Goal: Complete application form

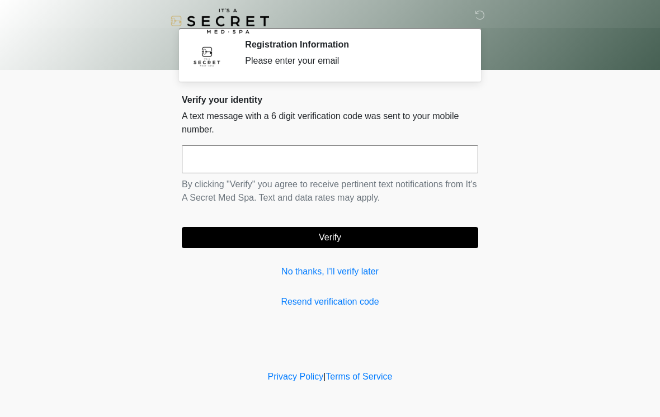
click at [402, 155] on input "text" at bounding box center [330, 159] width 296 height 28
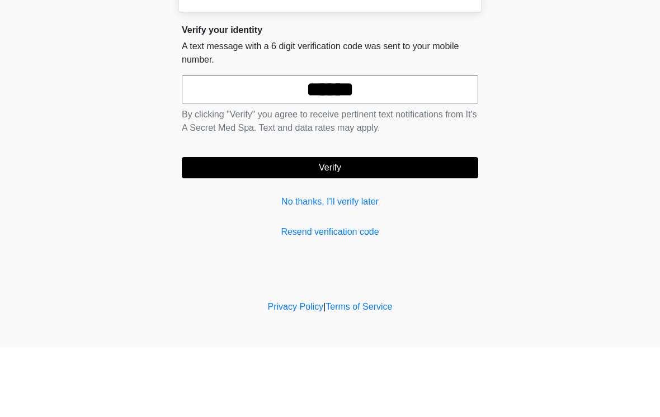
type input "******"
click at [411, 227] on button "Verify" at bounding box center [330, 237] width 296 height 21
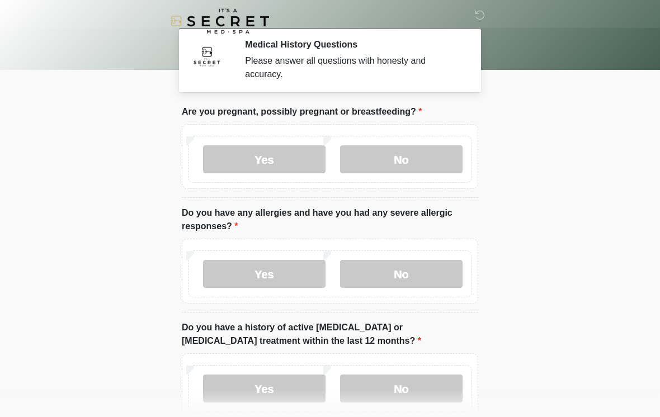
click at [446, 163] on label "No" at bounding box center [401, 159] width 122 height 28
click at [440, 267] on label "No" at bounding box center [401, 274] width 122 height 28
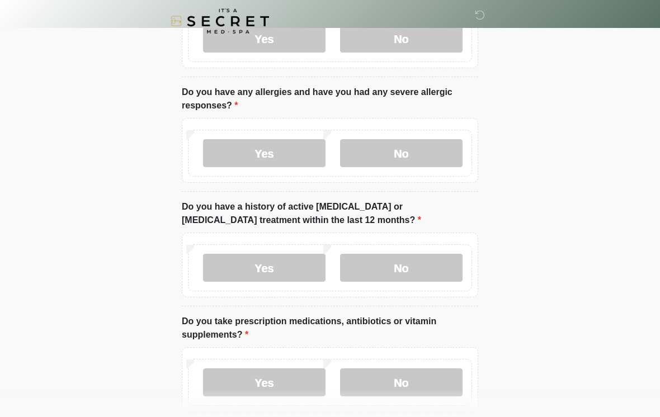
click at [439, 269] on label "No" at bounding box center [401, 268] width 122 height 28
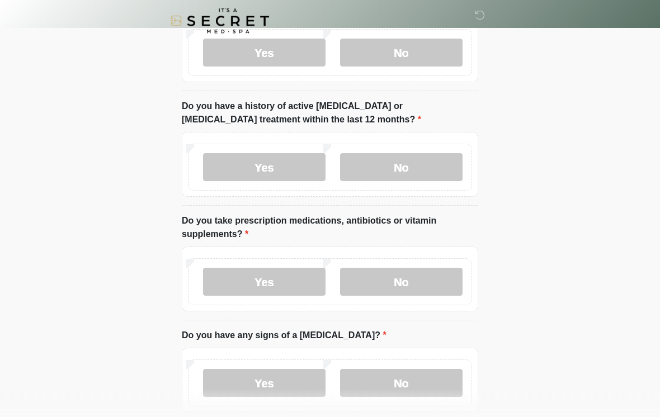
click at [444, 268] on label "No" at bounding box center [401, 282] width 122 height 28
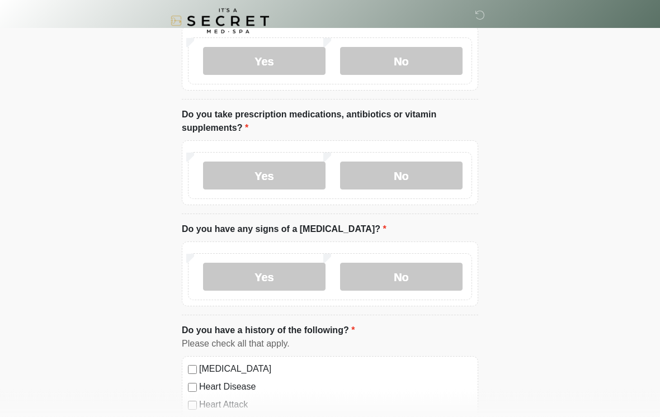
scroll to position [329, 0]
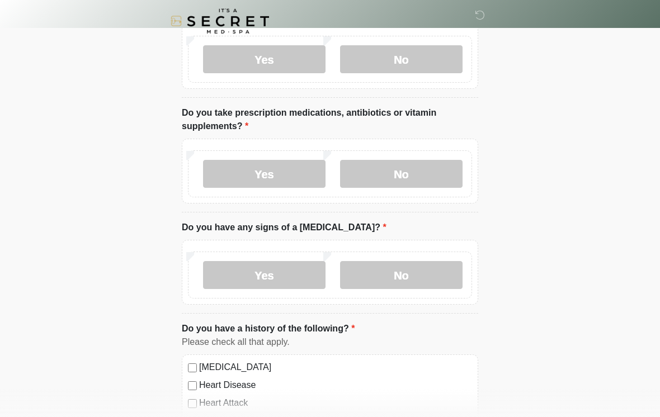
click at [293, 167] on label "Yes" at bounding box center [264, 174] width 122 height 28
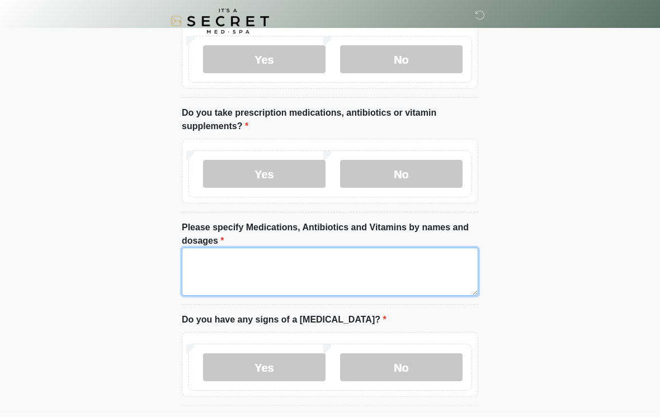
click at [380, 261] on textarea "Please specify Medications, Antibiotics and Vitamins by names and dosages" at bounding box center [330, 272] width 296 height 48
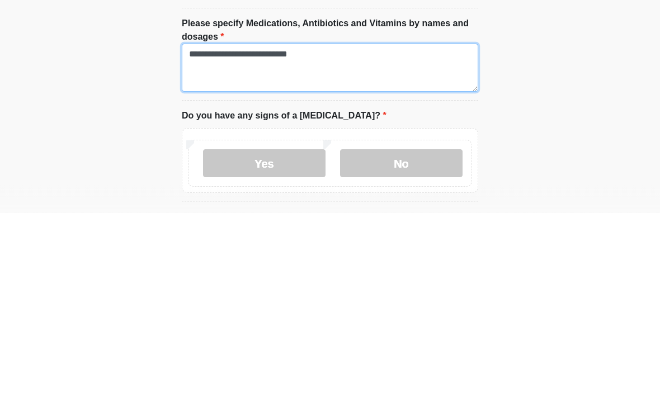
type textarea "**********"
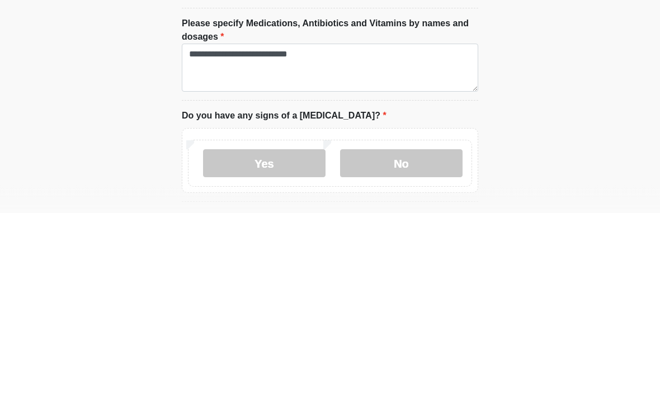
click at [416, 354] on label "No" at bounding box center [401, 368] width 122 height 28
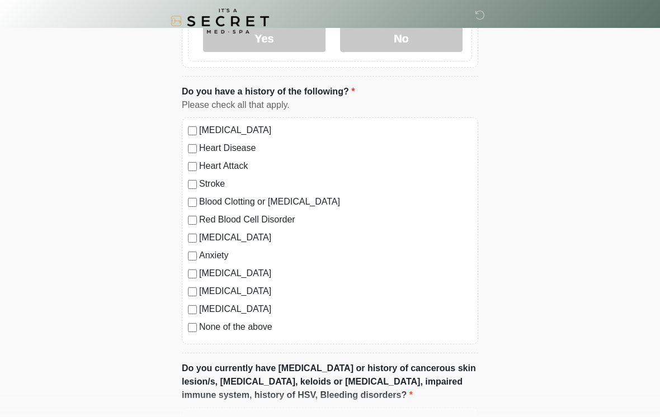
scroll to position [660, 0]
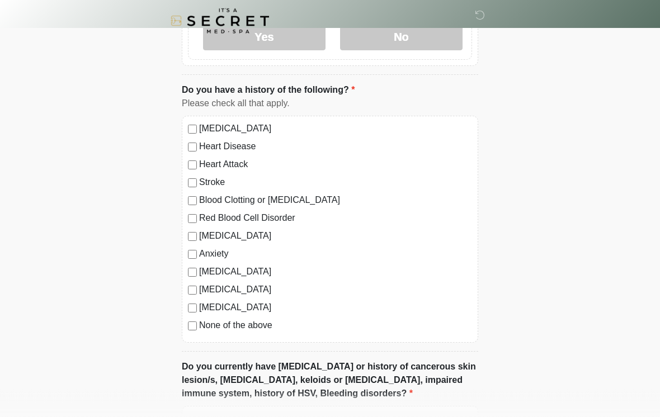
click at [246, 324] on label "None of the above" at bounding box center [335, 325] width 273 height 13
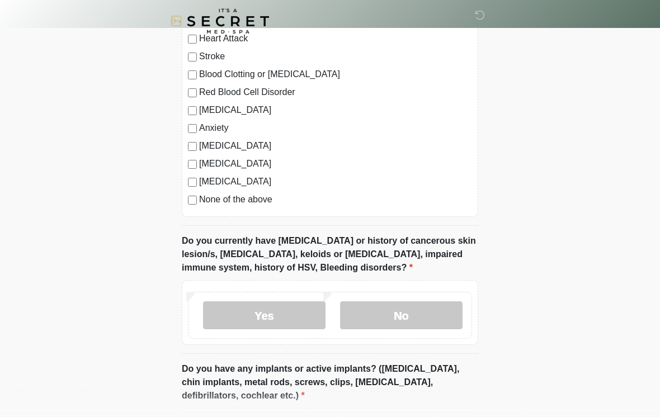
click at [422, 313] on label "No" at bounding box center [401, 315] width 122 height 28
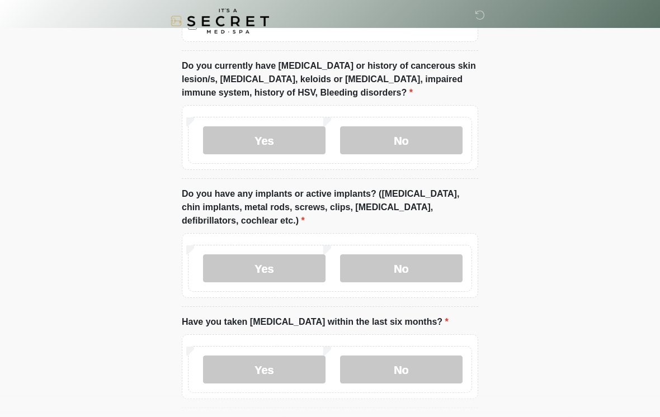
scroll to position [970, 0]
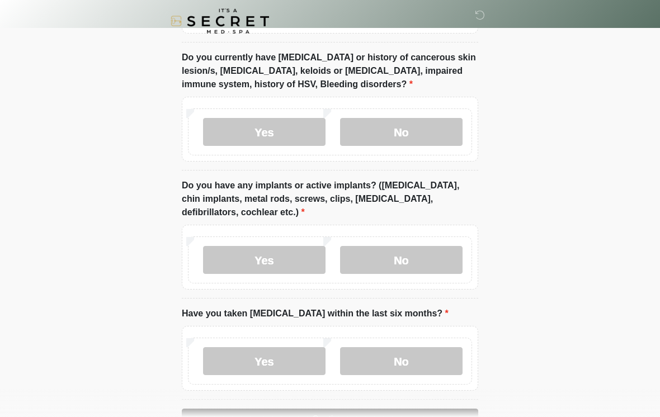
click at [301, 252] on label "Yes" at bounding box center [264, 260] width 122 height 28
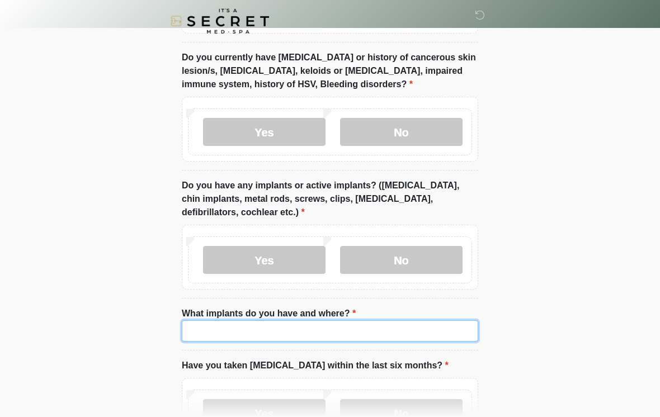
click at [367, 327] on input "What implants do you have and where?" at bounding box center [330, 330] width 296 height 21
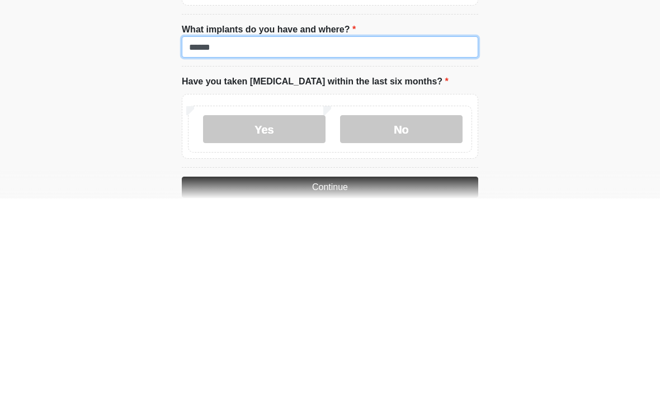
scroll to position [1042, 0]
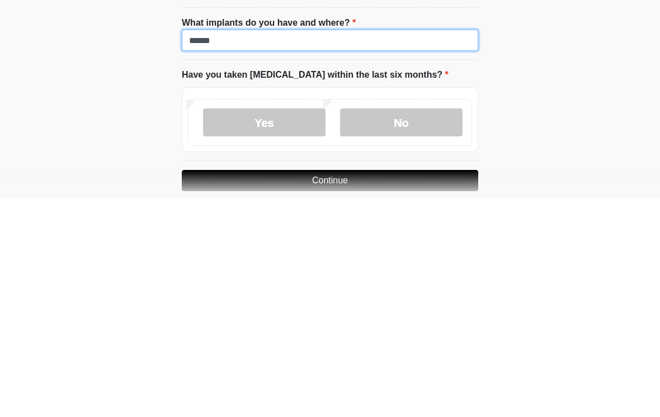
type input "******"
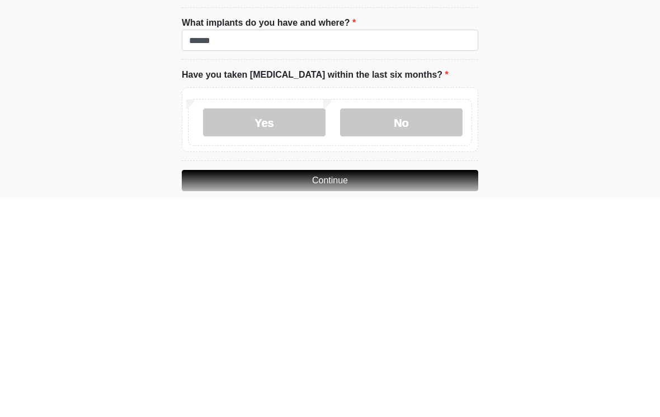
click at [418, 327] on label "No" at bounding box center [401, 341] width 122 height 28
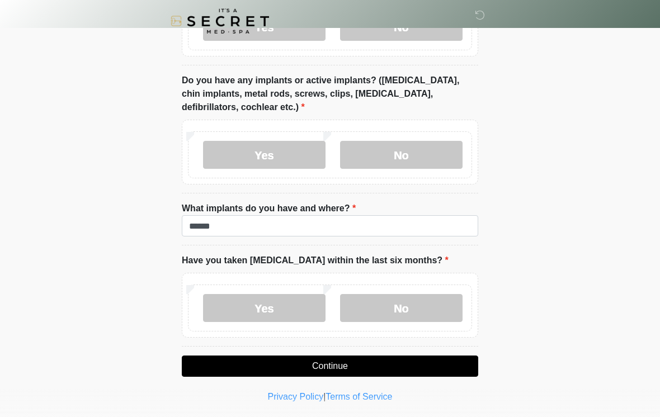
click at [413, 364] on button "Continue" at bounding box center [330, 366] width 296 height 21
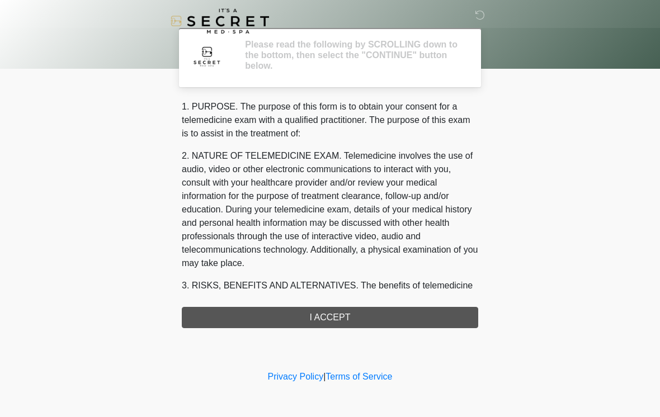
scroll to position [0, 0]
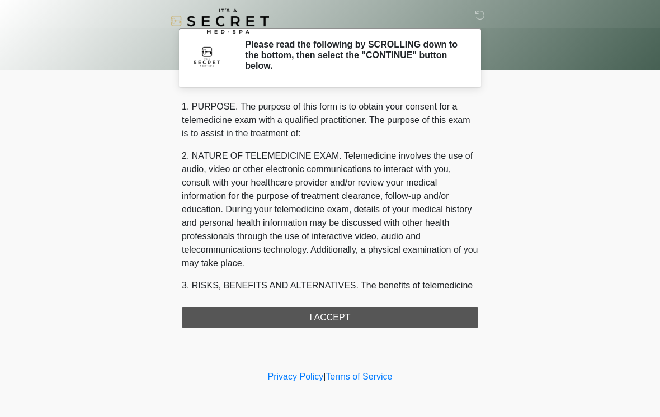
click at [393, 315] on div "1. PURPOSE. The purpose of this form is to obtain your consent for a telemedici…" at bounding box center [330, 214] width 296 height 228
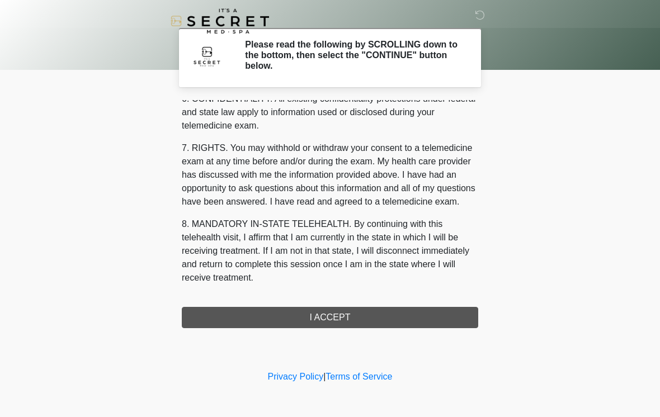
click at [343, 317] on div "1. PURPOSE. The purpose of this form is to obtain your consent for a telemedici…" at bounding box center [330, 214] width 296 height 228
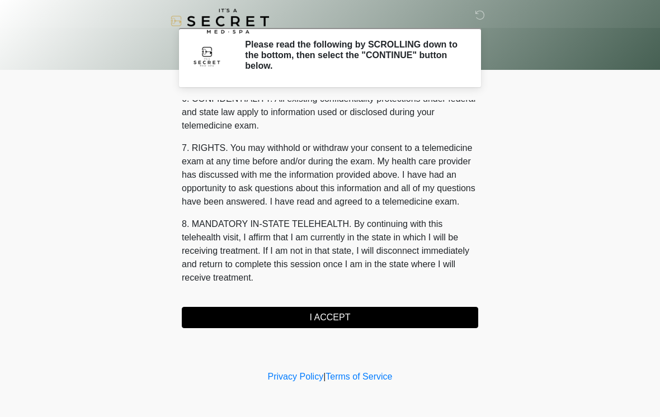
scroll to position [455, 0]
click at [389, 314] on button "I ACCEPT" at bounding box center [330, 317] width 296 height 21
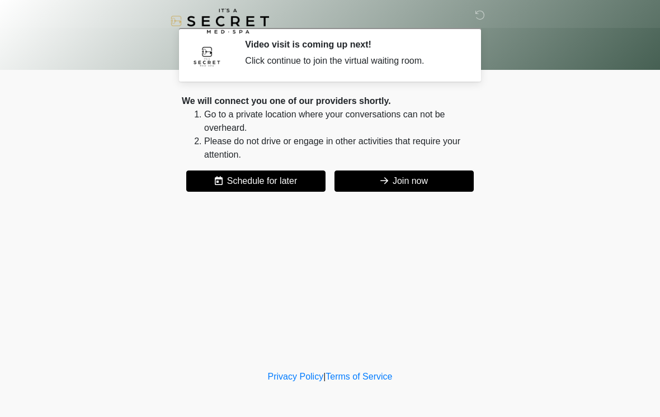
click at [434, 180] on button "Join now" at bounding box center [403, 181] width 139 height 21
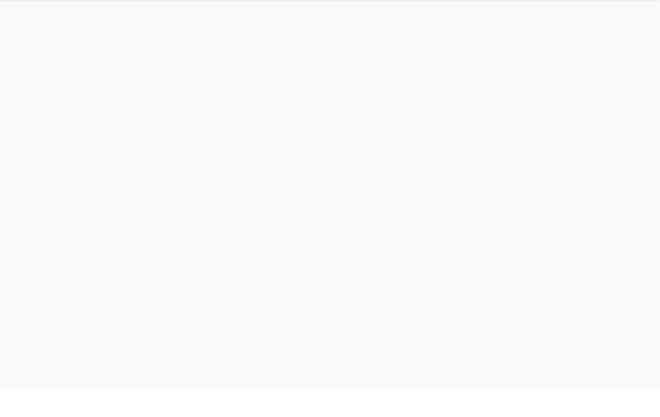
scroll to position [3, 0]
